Goal: Task Accomplishment & Management: Manage account settings

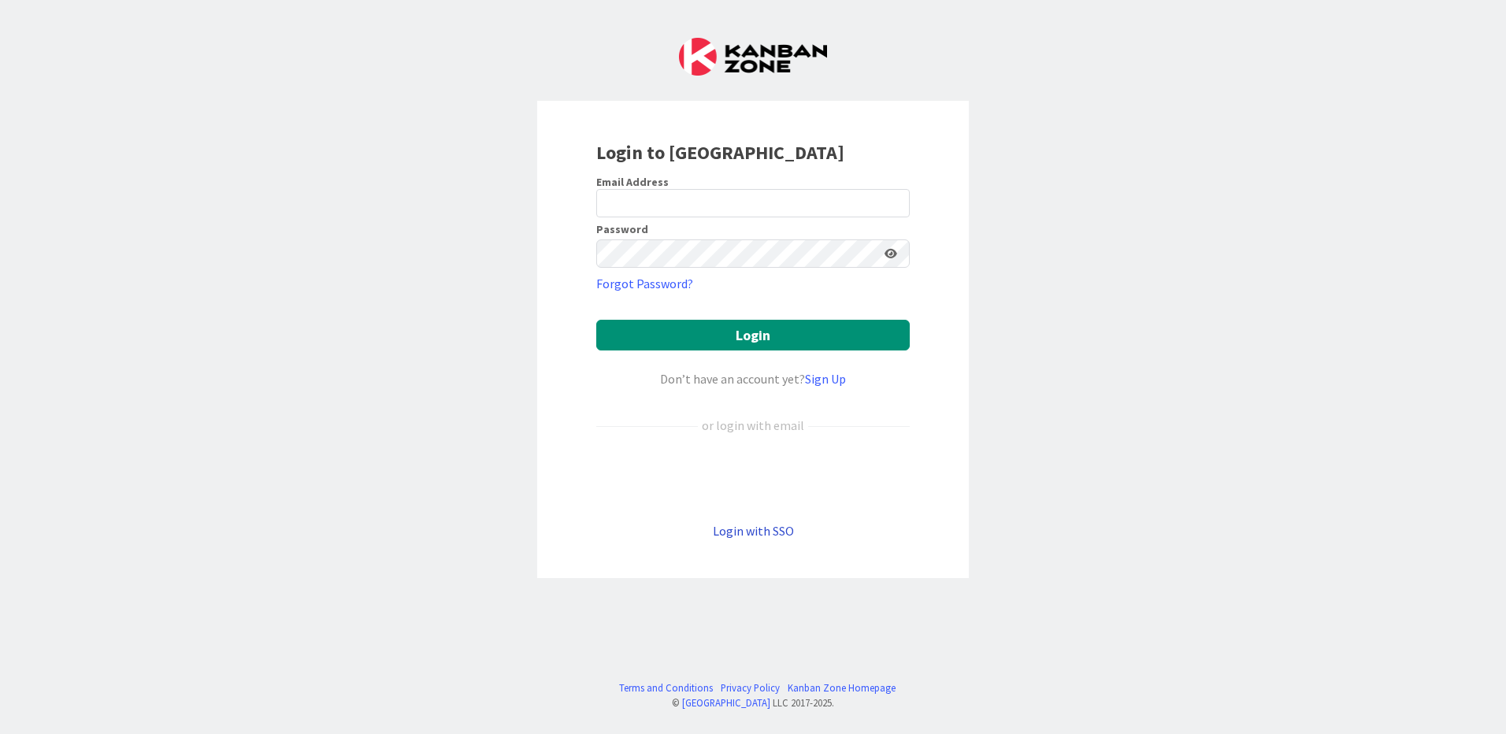
click at [765, 529] on link "Login with SSO" at bounding box center [753, 531] width 81 height 16
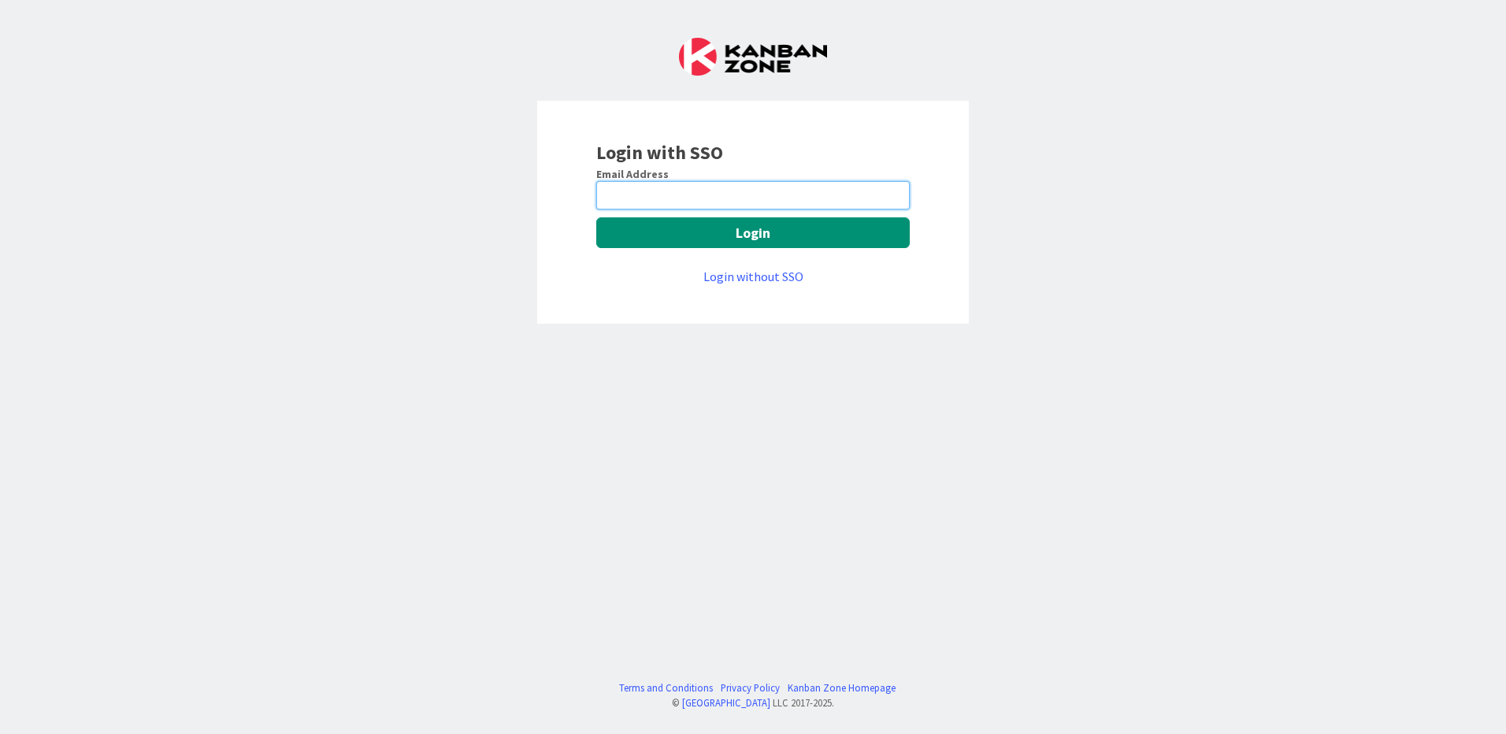
click at [747, 195] on input "email" at bounding box center [752, 195] width 313 height 28
type input "[EMAIL_ADDRESS][PERSON_NAME][DOMAIN_NAME]"
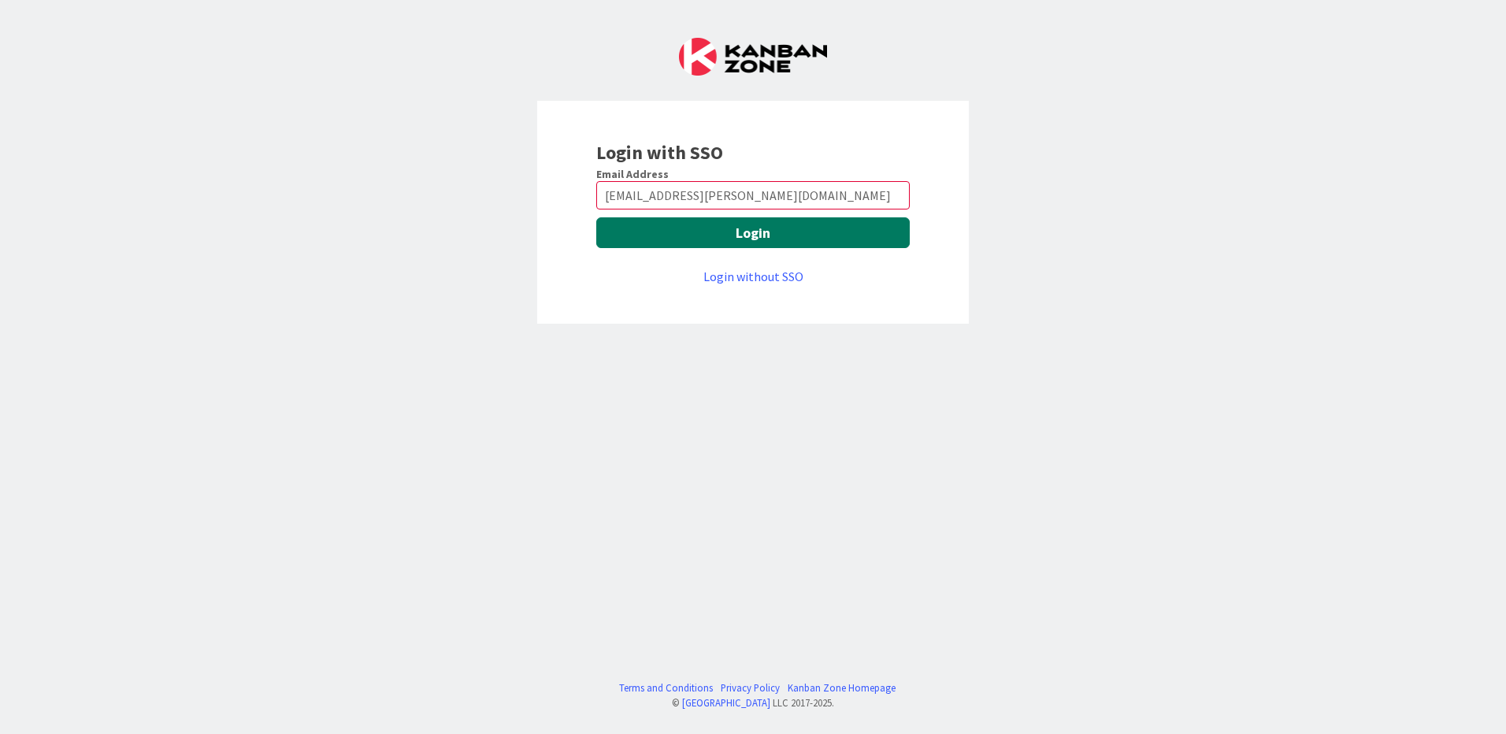
click at [750, 235] on button "Login" at bounding box center [752, 232] width 313 height 31
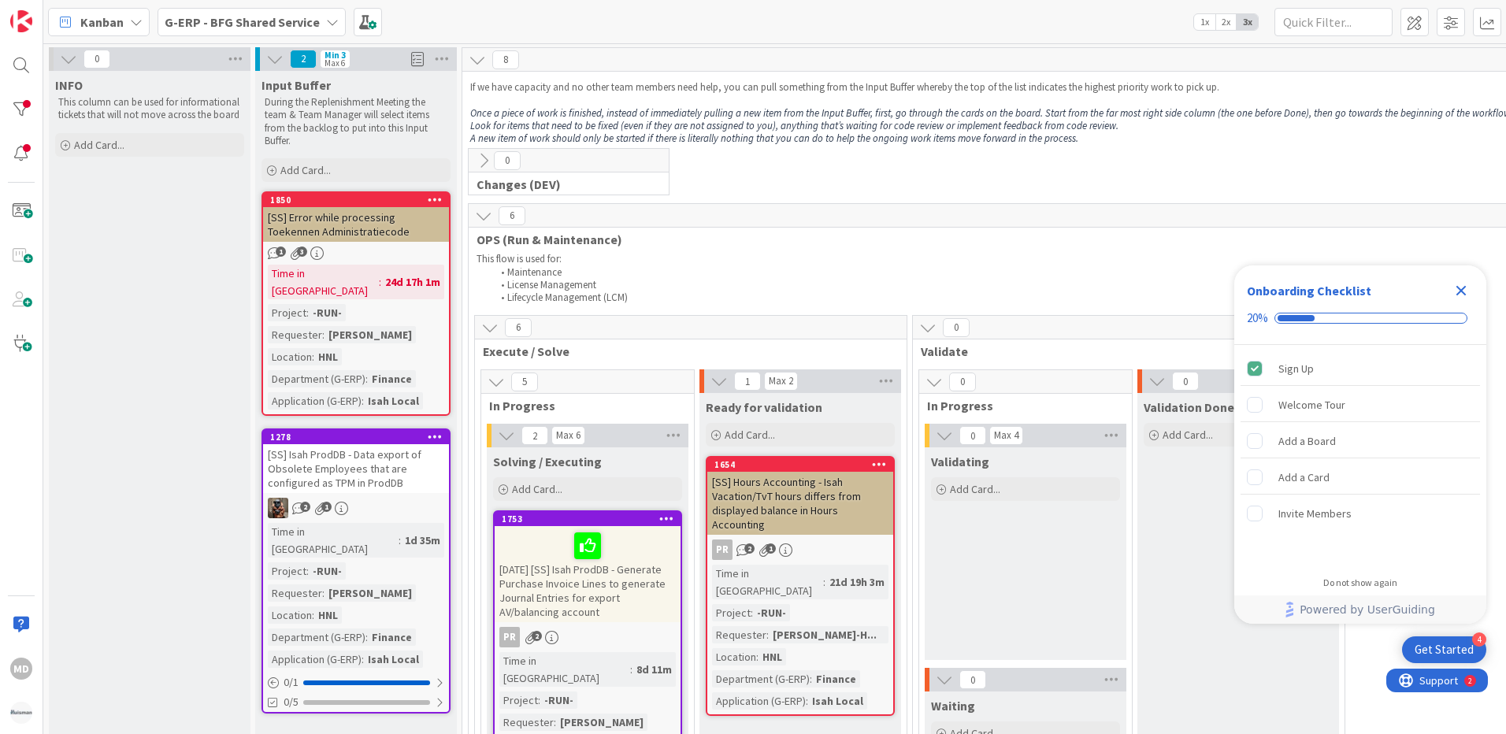
click at [1461, 287] on icon "Close Checklist" at bounding box center [1461, 290] width 19 height 19
